Goal: Submit feedback/report problem

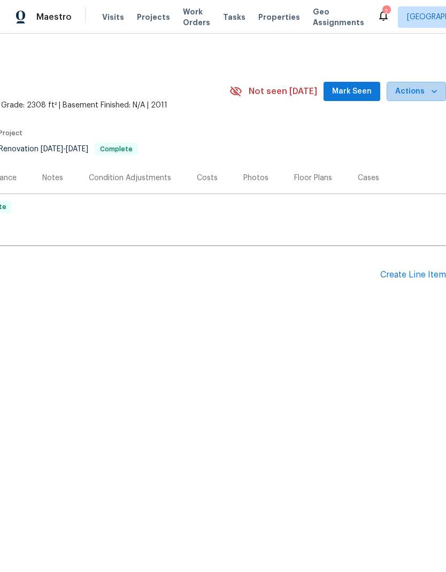
scroll to position [0, 158]
click at [422, 91] on span "Actions" at bounding box center [416, 91] width 42 height 13
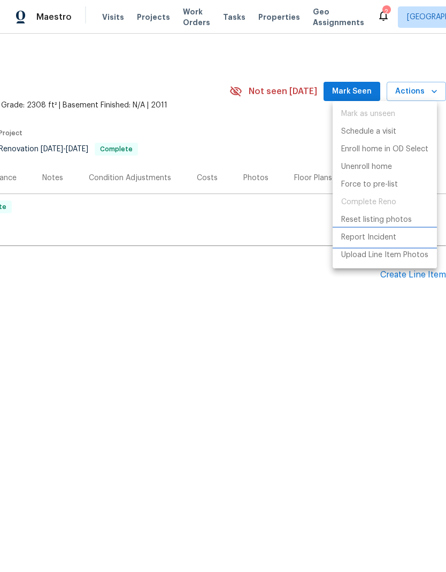
click at [374, 239] on p "Report Incident" at bounding box center [368, 237] width 55 height 11
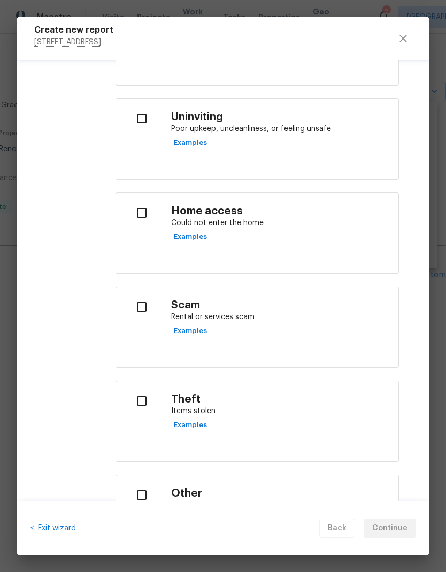
scroll to position [320, 0]
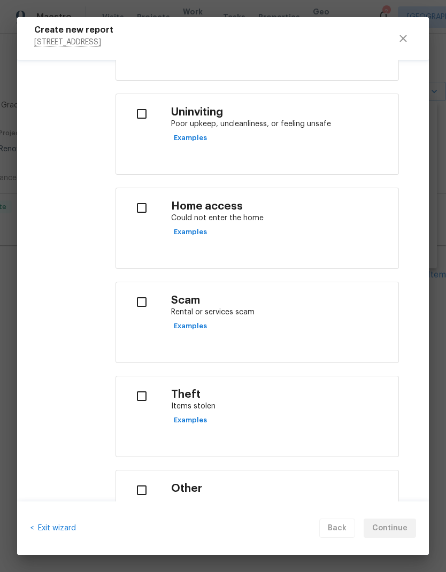
click at [308, 328] on div "Scam Rental or services scam Examples" at bounding box center [280, 314] width 219 height 41
checkbox input "true"
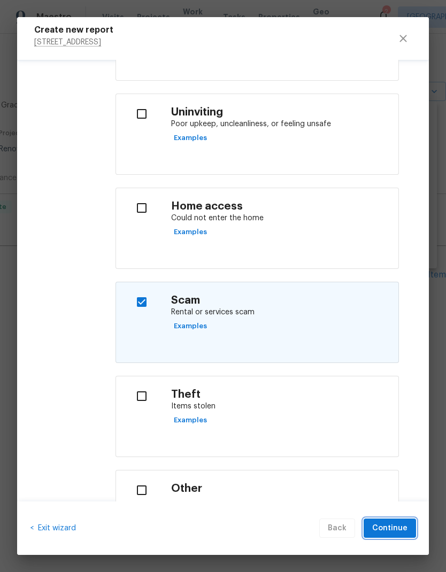
click at [384, 523] on span "Continue" at bounding box center [389, 528] width 35 height 13
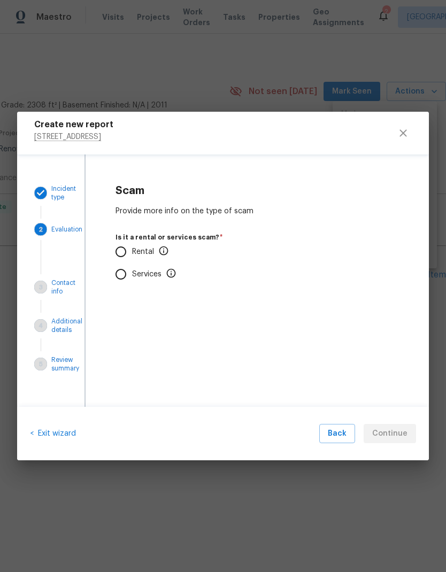
scroll to position [0, 0]
click at [143, 250] on p "Rental" at bounding box center [150, 251] width 37 height 11
click at [132, 250] on input "Rental" at bounding box center [121, 251] width 22 height 22
radio input "true"
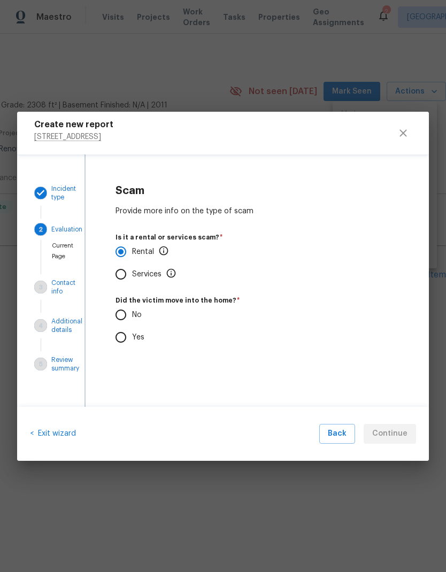
click at [130, 316] on input "No" at bounding box center [121, 314] width 22 height 22
radio input "true"
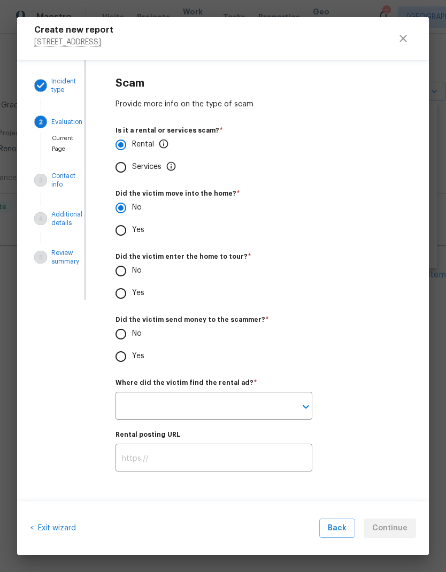
scroll to position [14, 0]
click at [128, 271] on input "No" at bounding box center [121, 271] width 22 height 22
radio input "true"
click at [129, 329] on input "No" at bounding box center [121, 334] width 22 height 22
radio input "true"
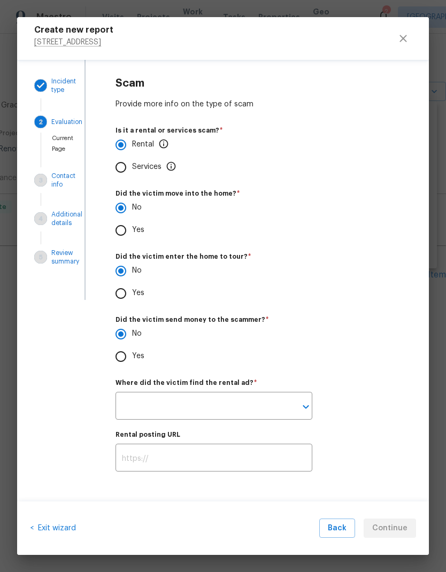
click at [248, 402] on input "text" at bounding box center [198, 406] width 167 height 25
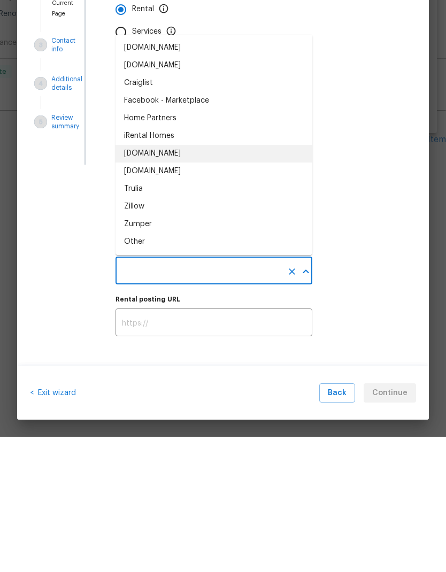
click at [163, 283] on div "[DOMAIN_NAME]" at bounding box center [152, 288] width 57 height 11
type input "[DOMAIN_NAME]"
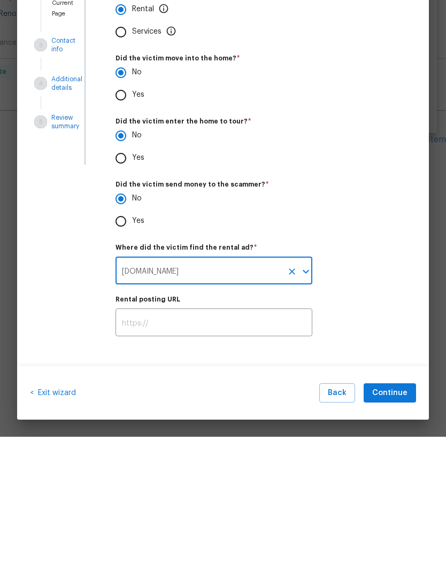
click at [185, 446] on input "text" at bounding box center [213, 458] width 197 height 25
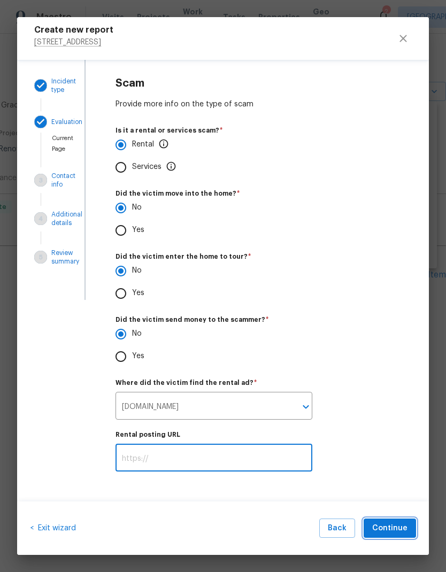
click at [388, 524] on span "Continue" at bounding box center [389, 528] width 35 height 13
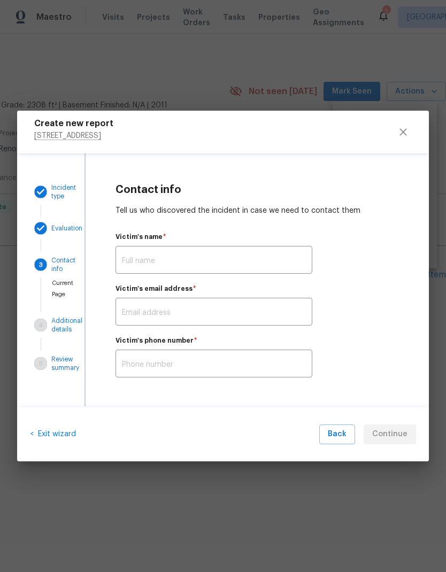
click at [231, 254] on input "text" at bounding box center [213, 260] width 197 height 25
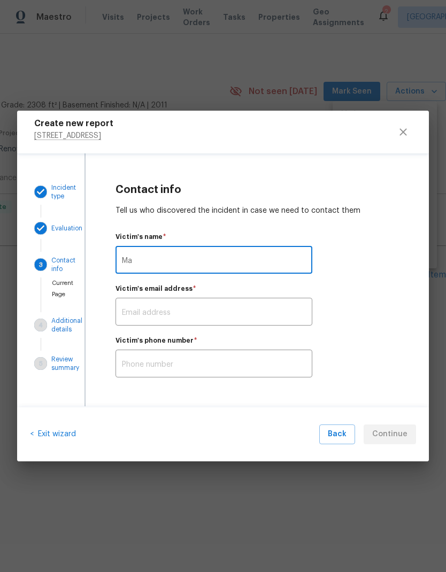
type input "M"
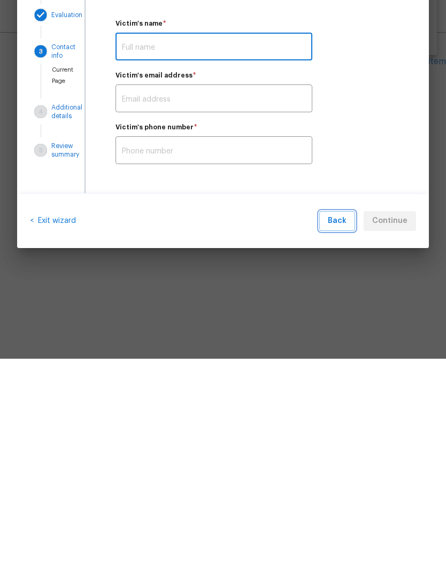
click at [341, 427] on span "Back" at bounding box center [337, 433] width 19 height 13
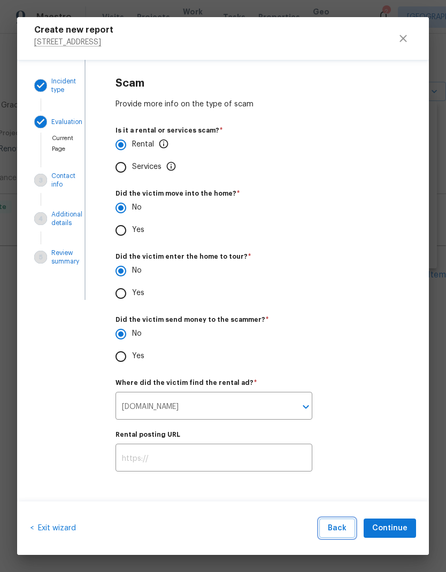
scroll to position [14, 0]
click at [396, 528] on span "Continue" at bounding box center [389, 528] width 35 height 13
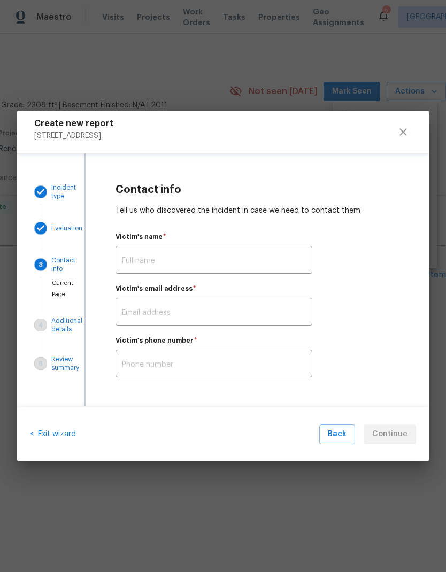
click at [248, 257] on input "text" at bounding box center [213, 260] width 197 height 25
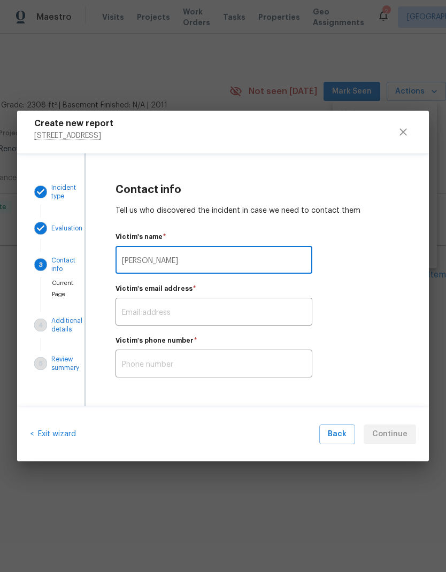
type input "[PERSON_NAME]"
click at [191, 314] on input "text" at bounding box center [213, 312] width 197 height 25
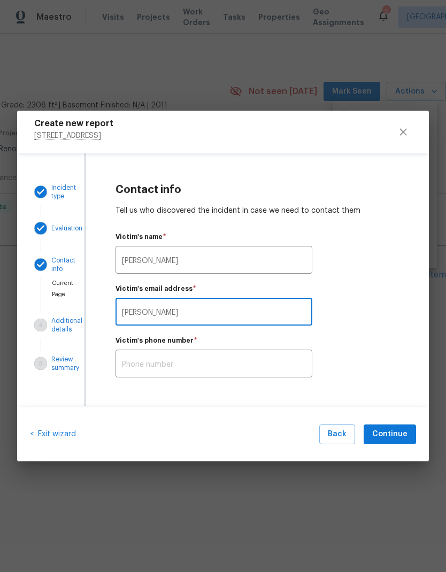
type input "[PERSON_NAME][EMAIL_ADDRESS][PERSON_NAME][DOMAIN_NAME]"
click at [245, 360] on input "text" at bounding box center [213, 364] width 197 height 25
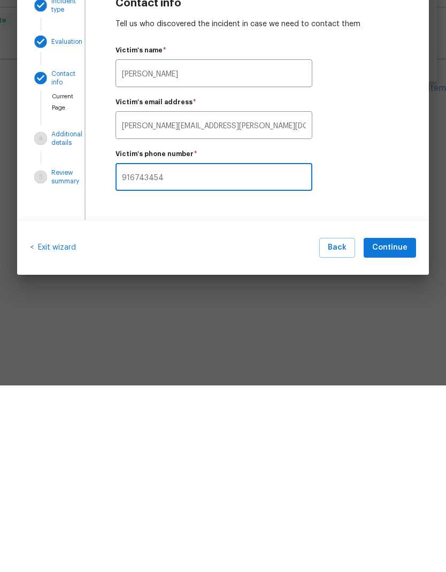
type input "9167434549"
click at [406, 427] on span "Continue" at bounding box center [389, 433] width 35 height 13
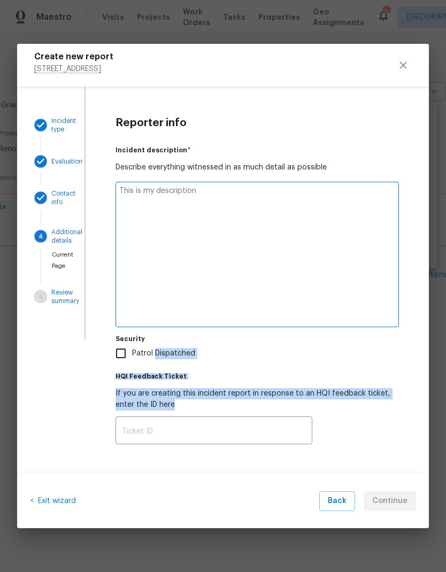
click at [399, 411] on div "Reporter info Incident description   * Describe everything witnessed in as much…" at bounding box center [256, 280] width 343 height 387
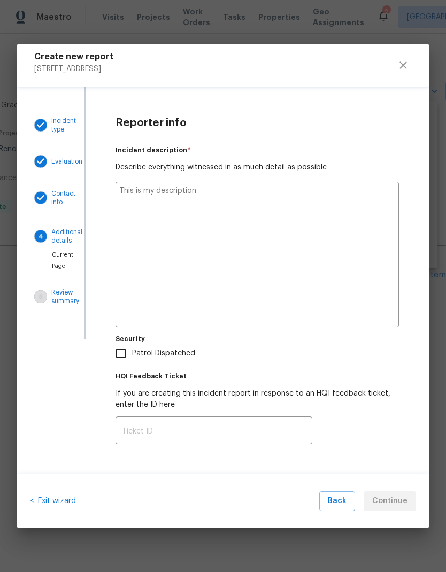
click at [269, 238] on textarea at bounding box center [256, 254] width 283 height 145
type textarea "I"
type textarea "x"
type textarea "I"
type textarea "x"
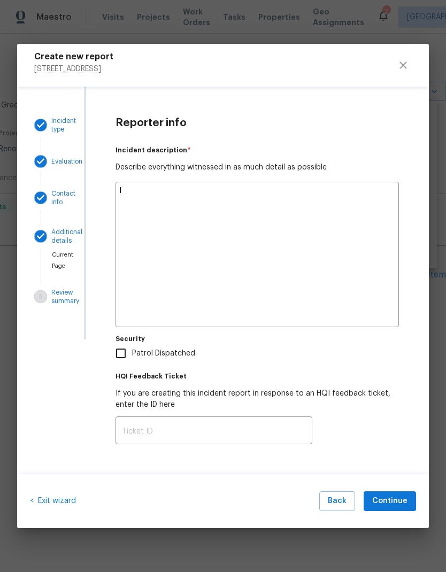
type textarea "I c"
type textarea "x"
type textarea "I ca"
type textarea "x"
type textarea "I cam"
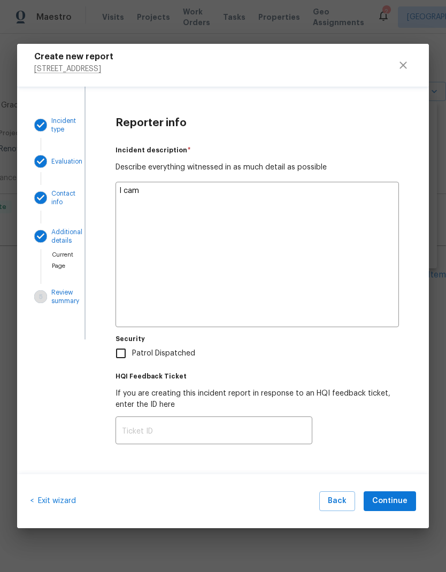
type textarea "x"
type textarea "I came"
type textarea "x"
type textarea "I came"
type textarea "x"
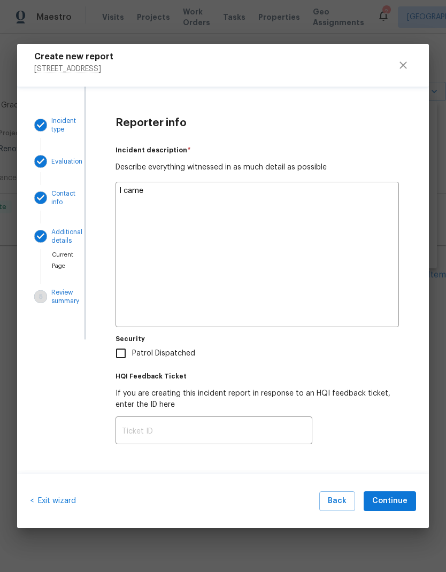
type textarea "I came"
type textarea "x"
type textarea "I cam"
type textarea "x"
type textarea "I ca"
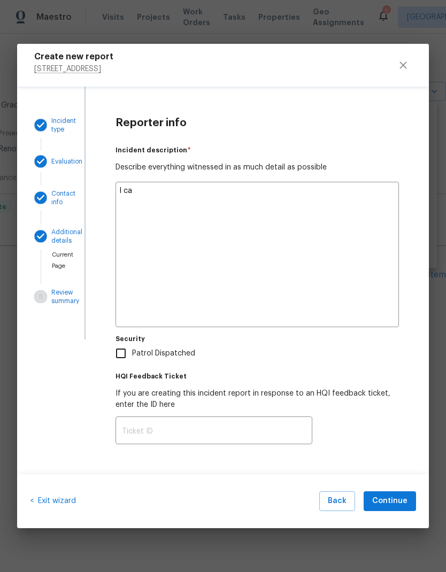
type textarea "x"
type textarea "I c"
type textarea "x"
type textarea "I"
type textarea "x"
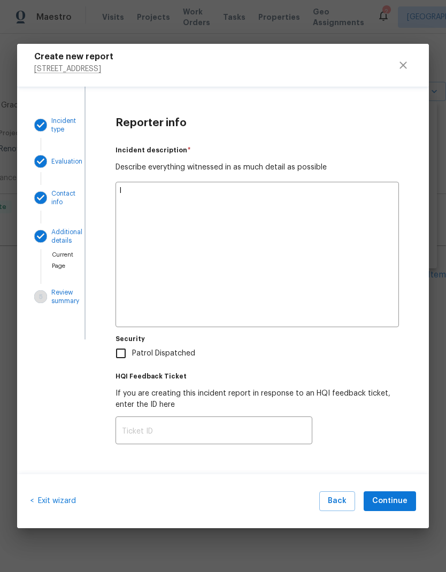
type textarea "I f"
type textarea "x"
type textarea "I fo"
type textarea "x"
type textarea "I fou"
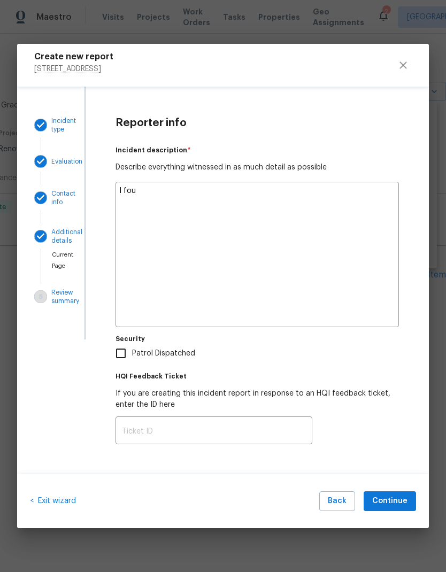
type textarea "x"
type textarea "I foun"
type textarea "x"
type textarea "I found"
type textarea "x"
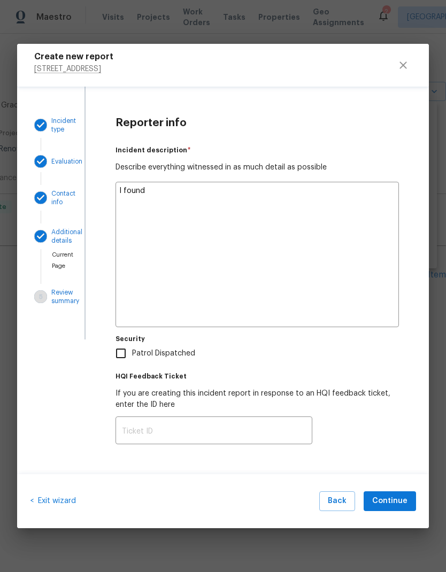
type textarea "I found"
type textarea "x"
type textarea "I found a"
type textarea "x"
type textarea "I found an"
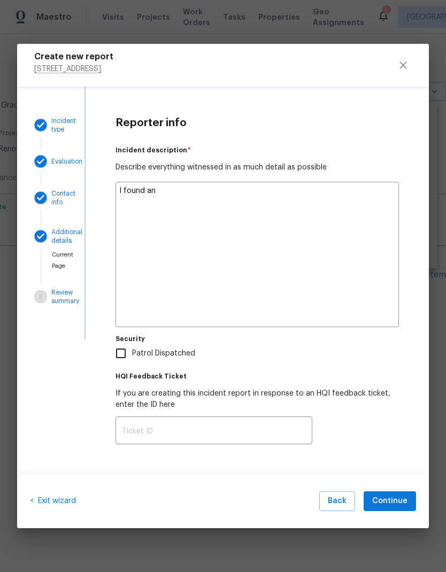
type textarea "x"
type textarea "I found ano"
type textarea "x"
type textarea "I found anot"
type textarea "x"
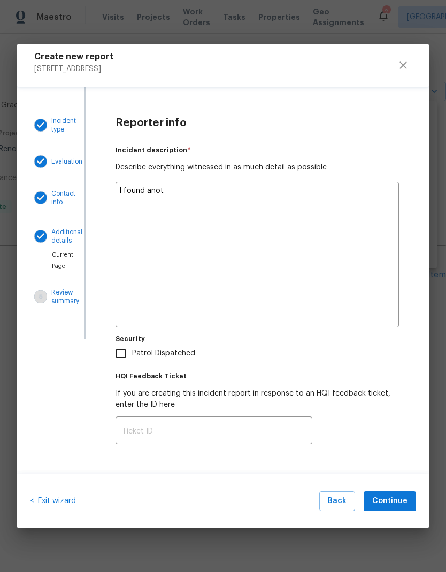
type textarea "I found anoth"
type textarea "x"
type textarea "I found anothe"
type textarea "x"
type textarea "I found another"
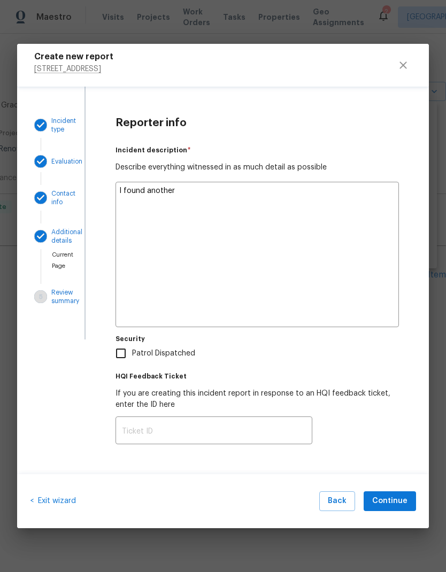
type textarea "x"
type textarea "I found another"
type textarea "x"
type textarea "I found another r"
type textarea "x"
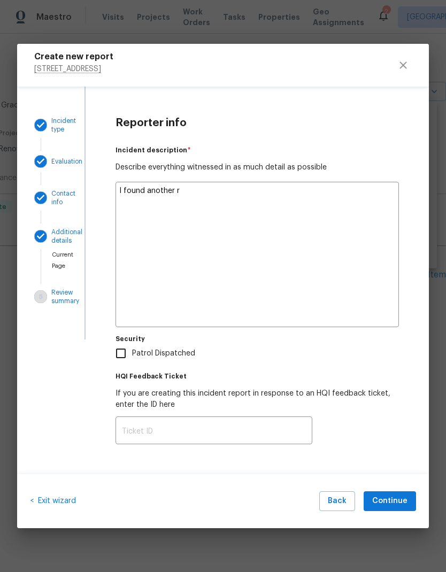
type textarea "I found another re"
type textarea "x"
type textarea "I found another ren"
type textarea "x"
type textarea "I found another rent"
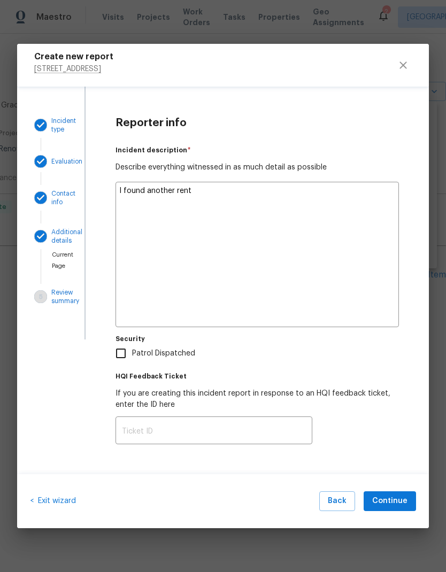
type textarea "x"
type textarea "I found another renta"
type textarea "x"
type textarea "I found another rental"
type textarea "x"
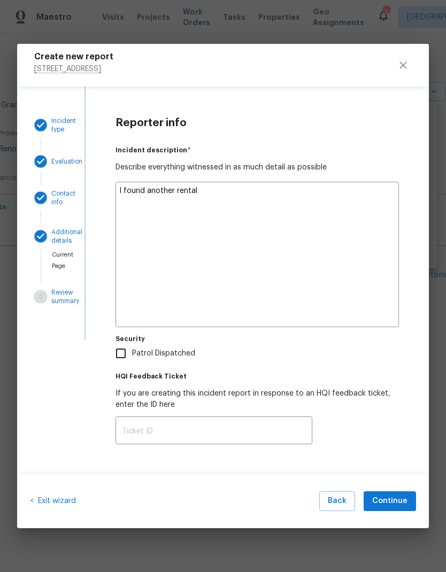
type textarea "I found another rental"
type textarea "x"
type textarea "I found another rental s"
type textarea "x"
type textarea "I found another rental sc"
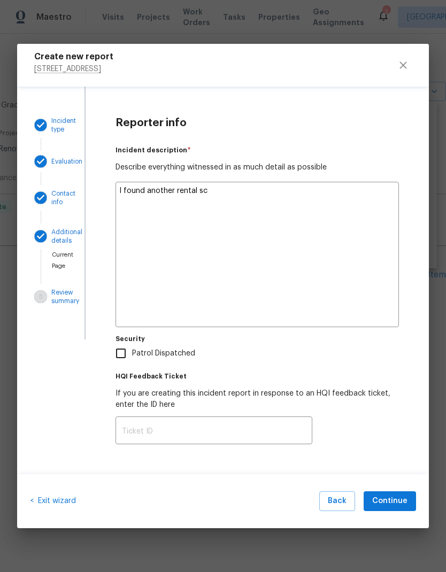
type textarea "x"
type textarea "I found another rental sca"
type textarea "x"
type textarea "I found another rental sc"
type textarea "x"
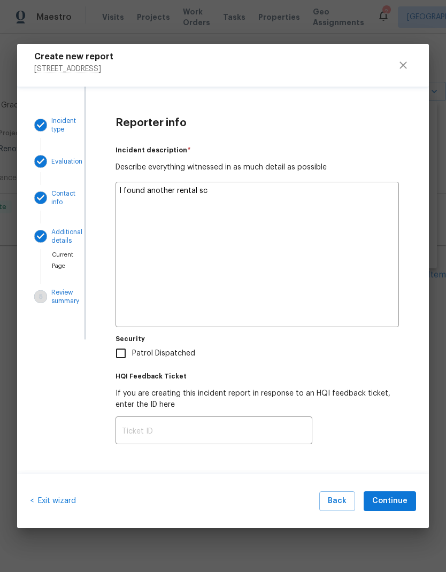
type textarea "I found another rental s"
type textarea "x"
type textarea "I found another rental"
type textarea "x"
type textarea "I found another rental"
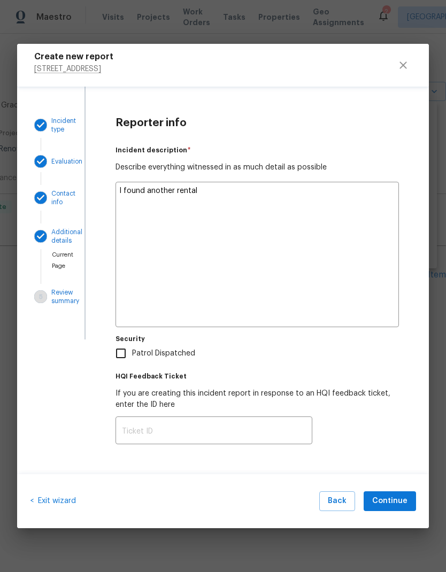
type textarea "x"
type textarea "I found another renta"
type textarea "x"
type textarea "I found another rent"
type textarea "x"
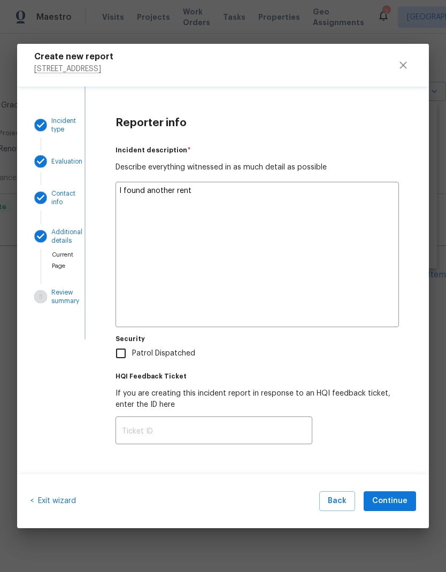
type textarea "I found another ren"
type textarea "x"
type textarea "I found another re"
type textarea "x"
type textarea "I found another r"
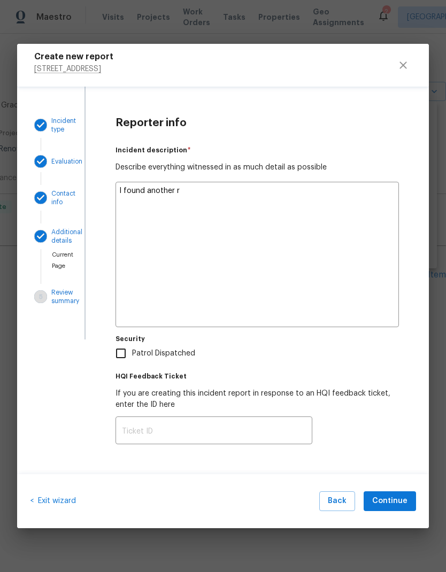
type textarea "x"
type textarea "I found another"
type textarea "x"
type textarea "I found another"
type textarea "x"
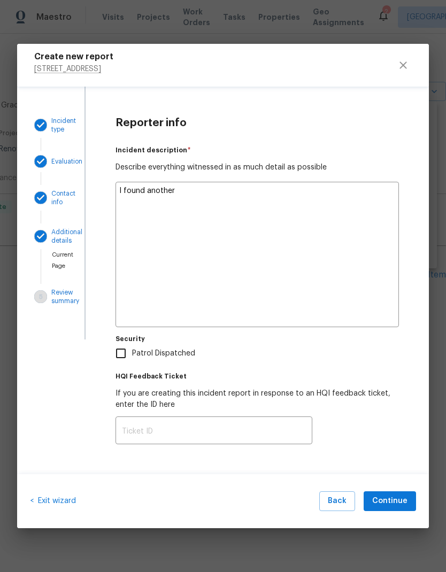
type textarea "I found anothe"
type textarea "x"
type textarea "I found anoth"
type textarea "x"
type textarea "I found anothe"
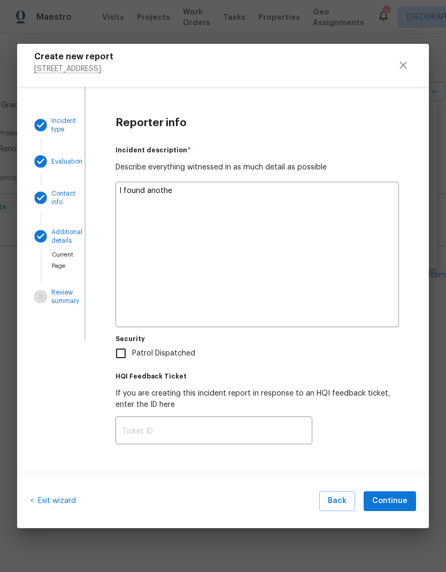
type textarea "x"
type textarea "I found another"
type textarea "x"
type textarea "I found another"
type textarea "x"
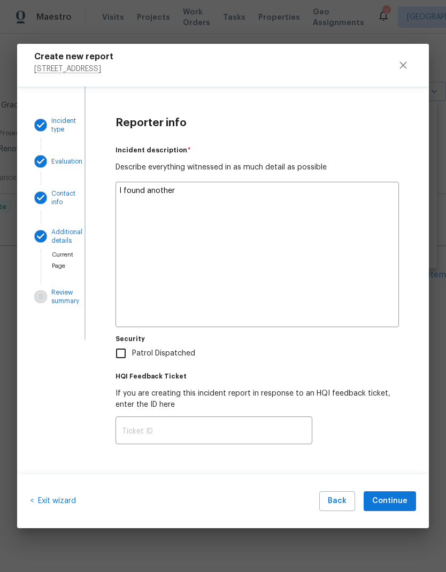
type textarea "I found another w"
type textarea "x"
type textarea "I found another we"
type textarea "x"
type textarea "I found another wed"
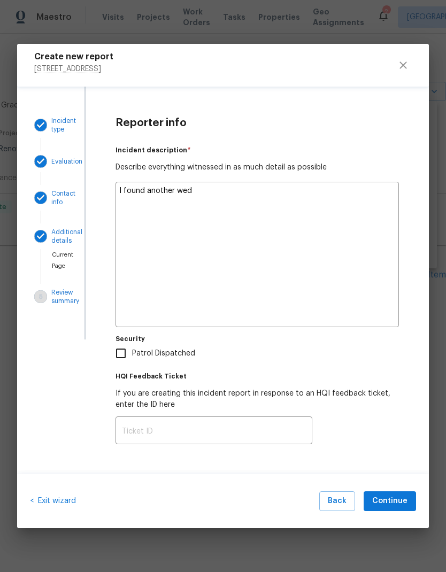
type textarea "x"
type textarea "I found another we"
type textarea "x"
type textarea "I found another web"
type textarea "x"
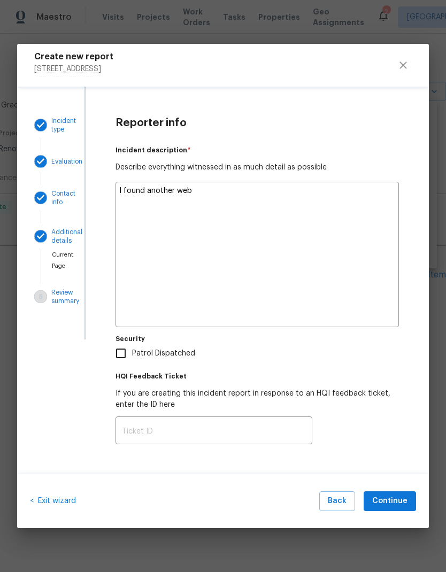
type textarea "I found another webs"
type textarea "x"
type textarea "I found another website"
type textarea "x"
type textarea "I found another website"
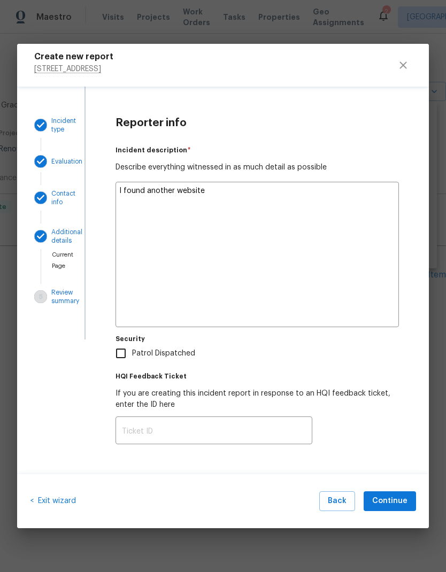
type textarea "x"
type textarea "I found another website w"
type textarea "x"
type textarea "I found another website wi"
type textarea "x"
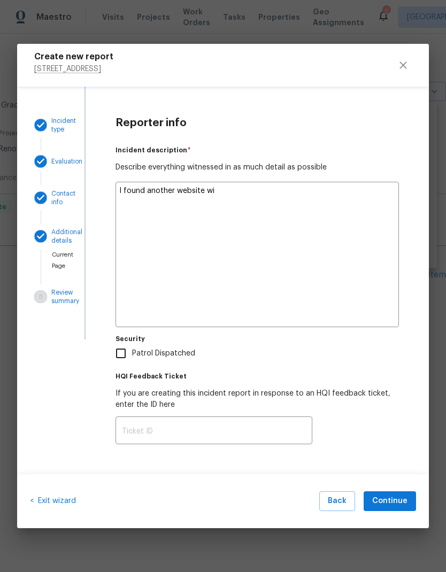
type textarea "I found another website wit"
type textarea "x"
type textarea "I found another website with"
type textarea "x"
type textarea "I found another website with"
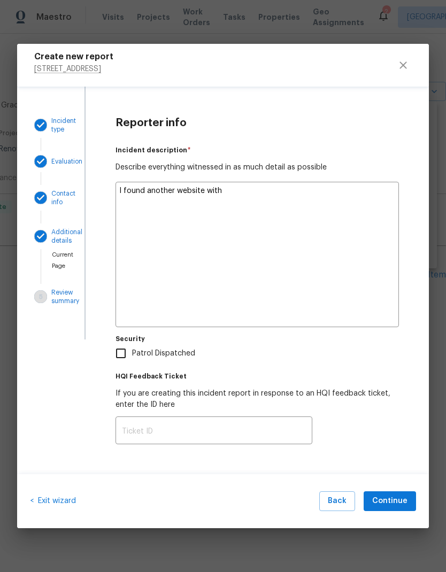
type textarea "x"
type textarea "I found another website with o"
type textarea "x"
type textarea "I found another website with ou"
type textarea "x"
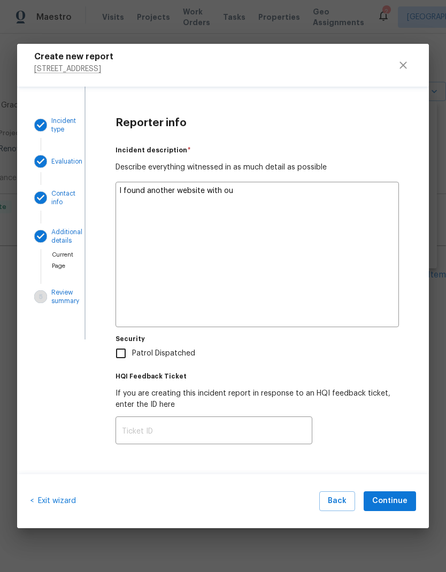
type textarea "I found another website with our"
type textarea "x"
type textarea "I found another website with our"
type textarea "x"
type textarea "I found another website with our p"
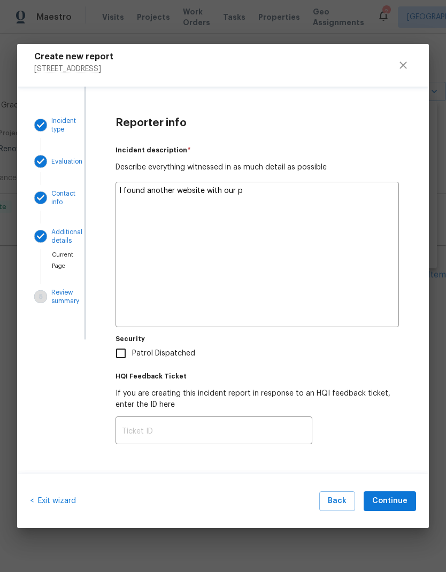
type textarea "x"
type textarea "I found another website with our pr"
type textarea "x"
type textarea "I found another website with our pro"
type textarea "x"
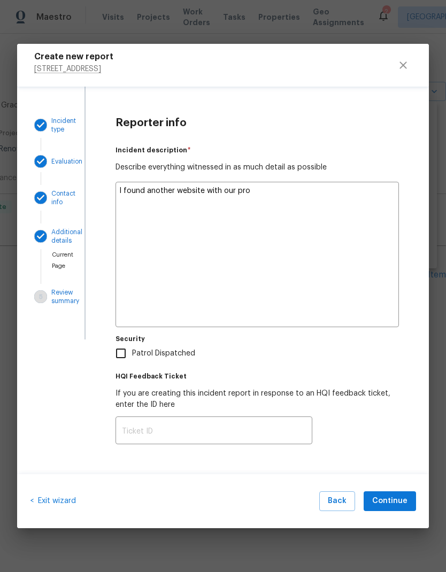
type textarea "I found another website with our prop"
type textarea "x"
type textarea "I found another website with our property"
type textarea "x"
type textarea "I found another website with our property"
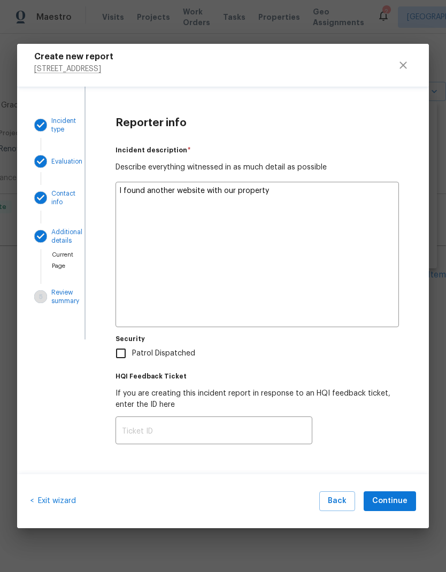
type textarea "x"
type textarea "I found another website with our property o"
type textarea "x"
type textarea "I found another website with our property on"
type textarea "x"
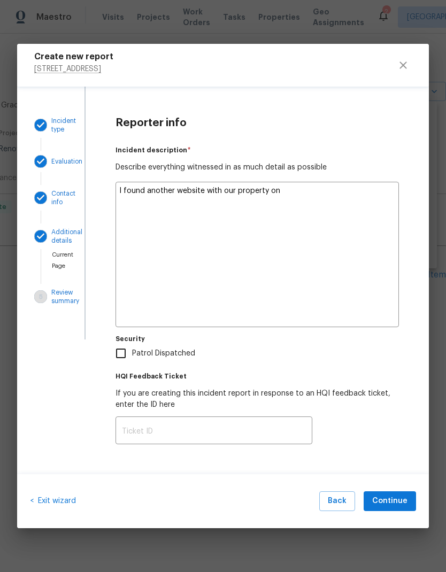
type textarea "I found another website with our property on"
type textarea "x"
type textarea "I found another website with our property on R"
type textarea "x"
type textarea "I found another website with our property on Re"
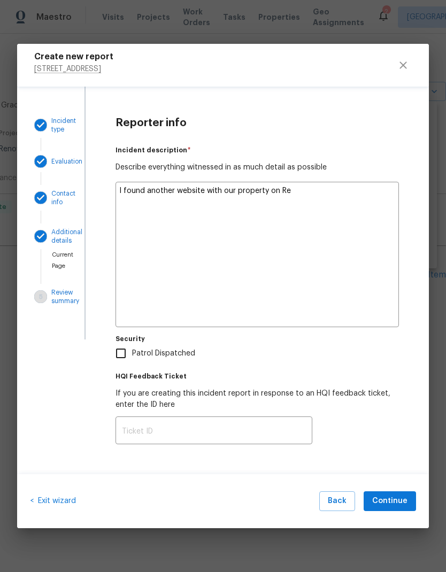
type textarea "x"
type textarea "I found another website with our property on Rea"
type textarea "x"
type textarea "I found another website with our property on Real"
type textarea "x"
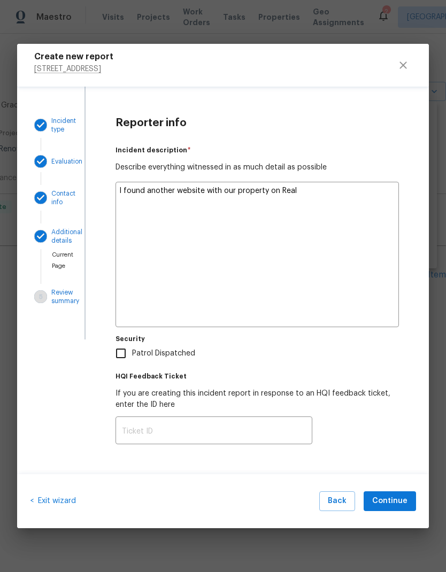
type textarea "I found another website with our property on Realtor"
type textarea "x"
type textarea "I found another website with our property on Realtor"
type textarea "x"
type textarea "I found another website with our property on Realtor"
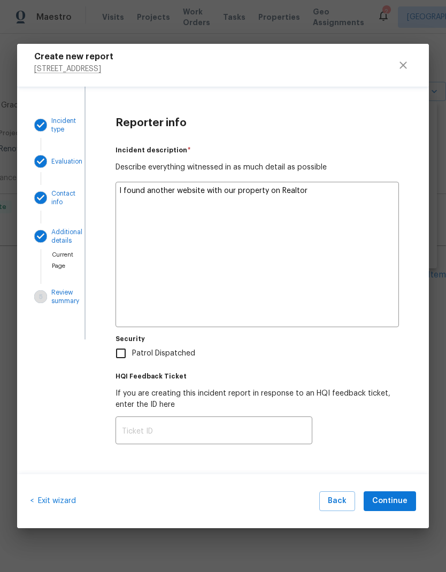
type textarea "x"
type textarea "I found another website with our property on Realtor."
type textarea "x"
type textarea "I found another website with our property on Realtor.c"
type textarea "x"
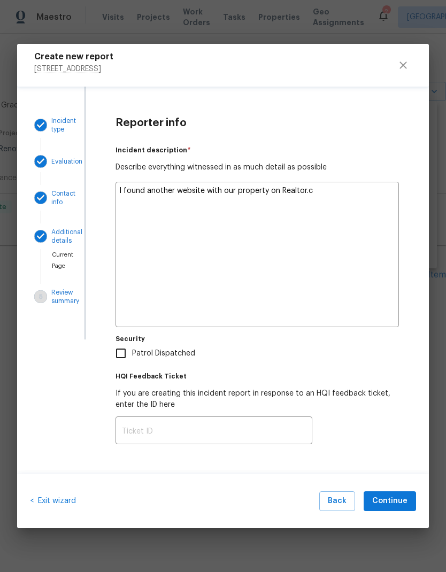
type textarea "I found another website with our property on [DOMAIN_NAME]"
type textarea "x"
type textarea "I found another website with our property on [DOMAIN_NAME]"
type textarea "x"
type textarea "I found another website with our property on [DOMAIN_NAME]"
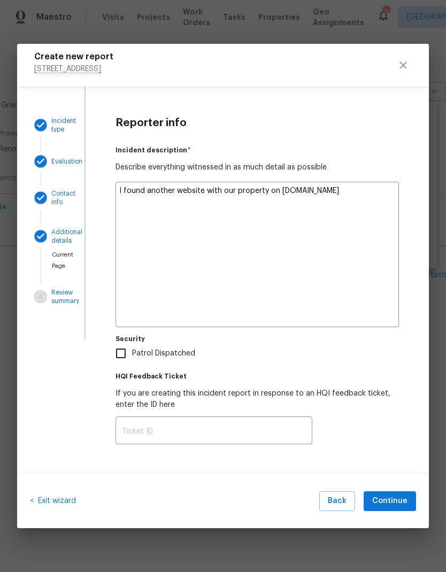
type textarea "x"
type textarea "I found another website with our property on [DOMAIN_NAME] t"
type textarea "x"
type textarea "I found another website with our property on [DOMAIN_NAME] th"
type textarea "x"
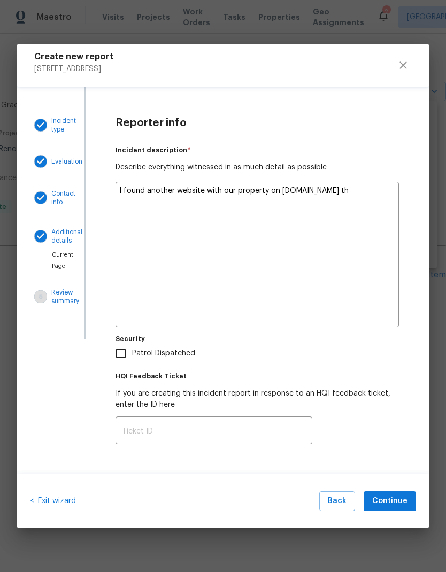
type textarea "I found another website with our property on [DOMAIN_NAME] tha"
type textarea "x"
type textarea "I found another website with our property on [DOMAIN_NAME] that"
type textarea "x"
type textarea "I found another website with our property on [DOMAIN_NAME] thats"
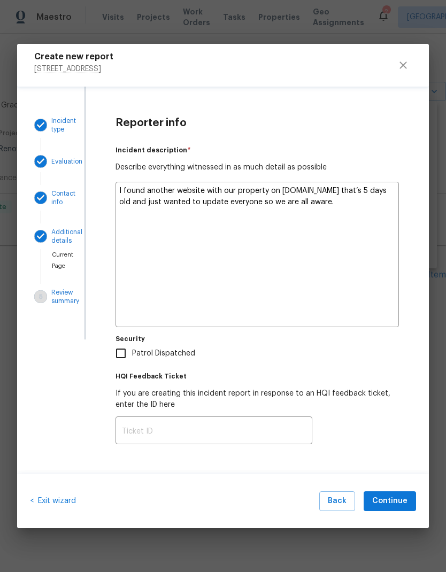
click at [169, 193] on textarea "I found another website with our property on [DOMAIN_NAME] that’s 5 days old an…" at bounding box center [256, 254] width 283 height 145
click at [300, 189] on textarea "I found our property on website with our property on [DOMAIN_NAME] that’s 5 day…" at bounding box center [256, 254] width 283 height 145
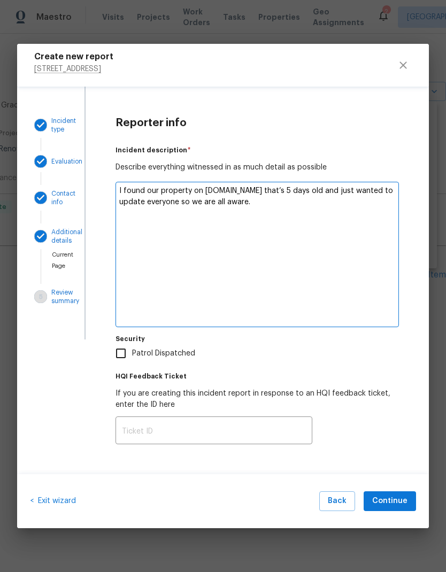
click at [162, 351] on span "Patrol Dispatched" at bounding box center [163, 353] width 63 height 11
click at [132, 351] on input "Patrol Dispatched" at bounding box center [121, 353] width 22 height 22
click at [199, 193] on textarea "I found our property on [DOMAIN_NAME] that’s 5 days old and just wanted to upda…" at bounding box center [256, 254] width 283 height 145
click at [189, 192] on textarea "I found our property on [DOMAIN_NAME] that’s 5 days old and just wanted to upda…" at bounding box center [256, 254] width 283 height 145
click at [197, 191] on textarea "I found our property on [DOMAIN_NAME] that’s 5 days old and just wanted to upda…" at bounding box center [256, 254] width 283 height 145
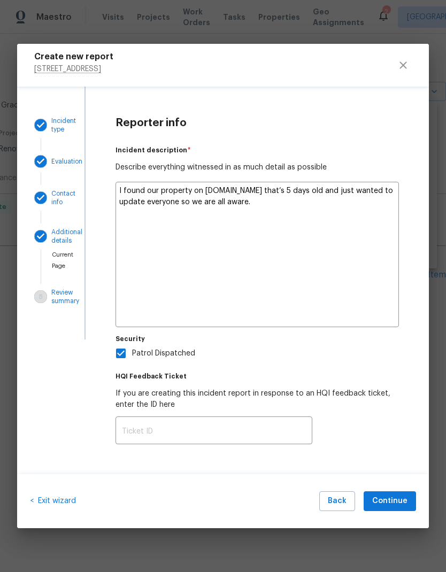
click at [199, 196] on textarea "I found our property on [DOMAIN_NAME] that’s 5 days old and just wanted to upda…" at bounding box center [256, 254] width 283 height 145
click at [199, 192] on textarea "I found our property on [DOMAIN_NAME] that’s 5 days old and just wanted to upda…" at bounding box center [256, 254] width 283 height 145
click at [405, 317] on div "Reporter info Incident description   * Describe everything witnessed in as much…" at bounding box center [256, 280] width 343 height 387
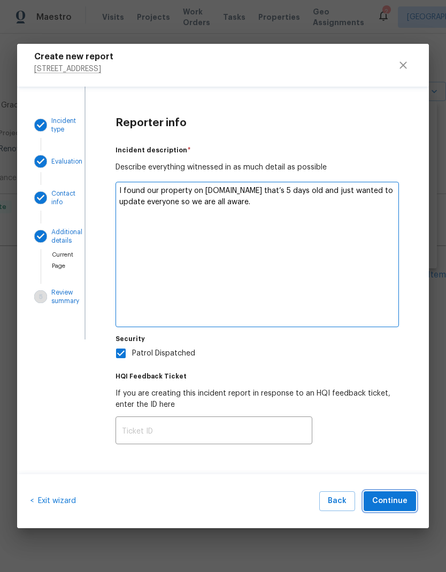
click at [401, 502] on span "Continue" at bounding box center [389, 500] width 35 height 13
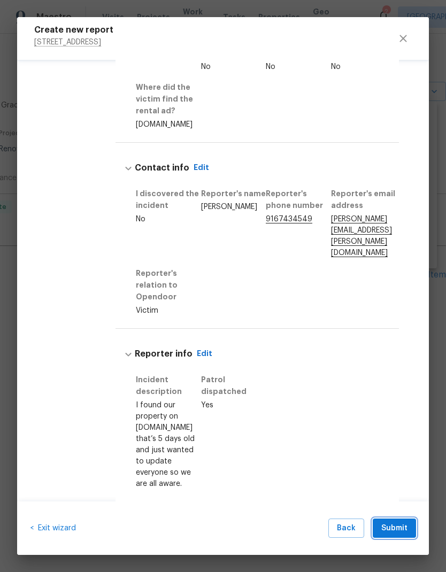
scroll to position [252, 0]
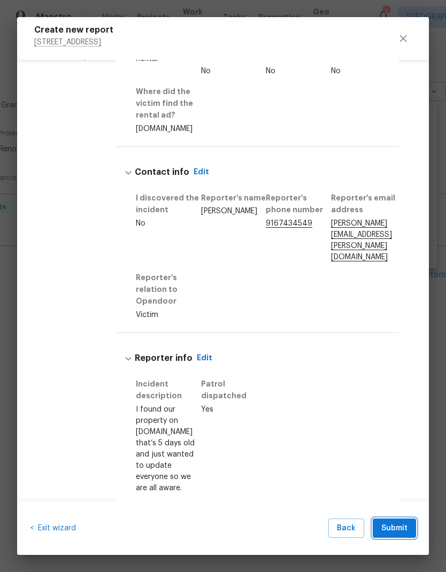
click at [401, 530] on span "Submit" at bounding box center [394, 528] width 26 height 13
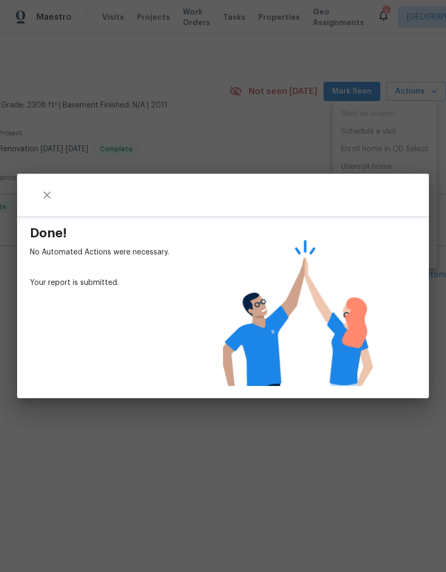
click at [379, 428] on div "Done! No Automated Actions were necessary. Your report is submitted." at bounding box center [223, 286] width 446 height 572
click at [48, 194] on icon "close" at bounding box center [46, 194] width 7 height 7
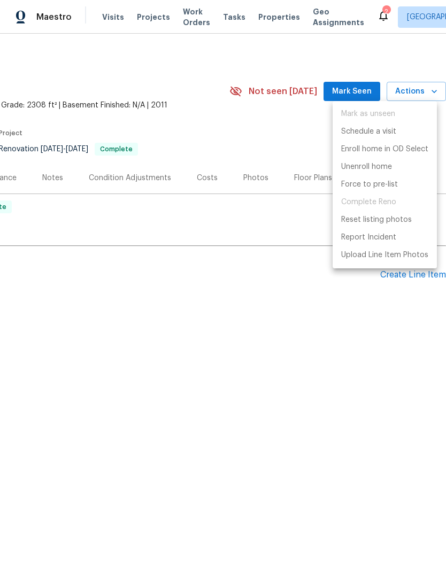
click at [328, 371] on div at bounding box center [223, 286] width 446 height 572
